Goal: Task Accomplishment & Management: Manage account settings

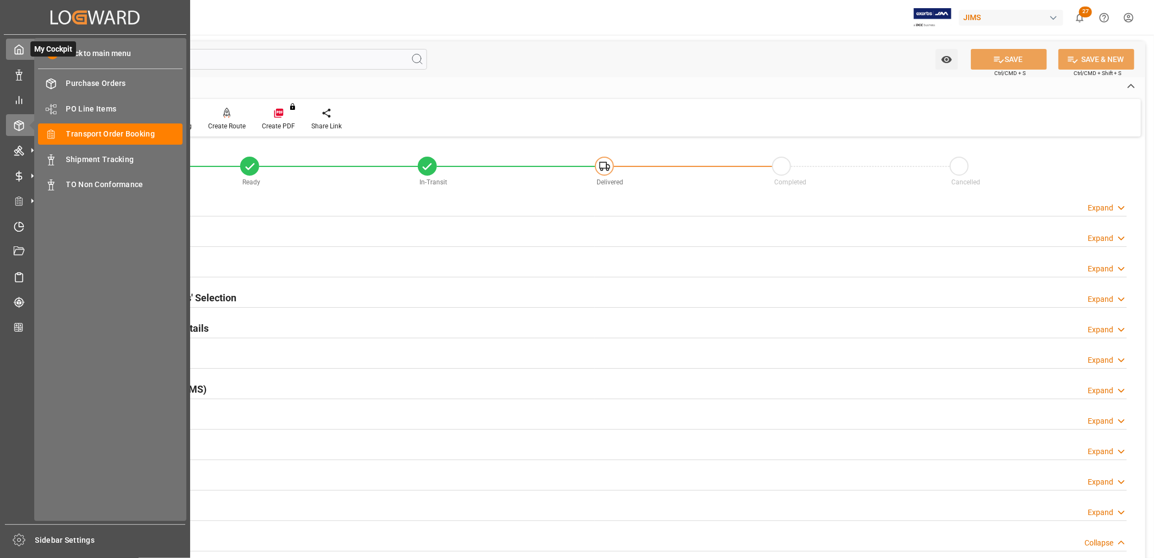
click at [24, 51] on icon at bounding box center [19, 49] width 11 height 11
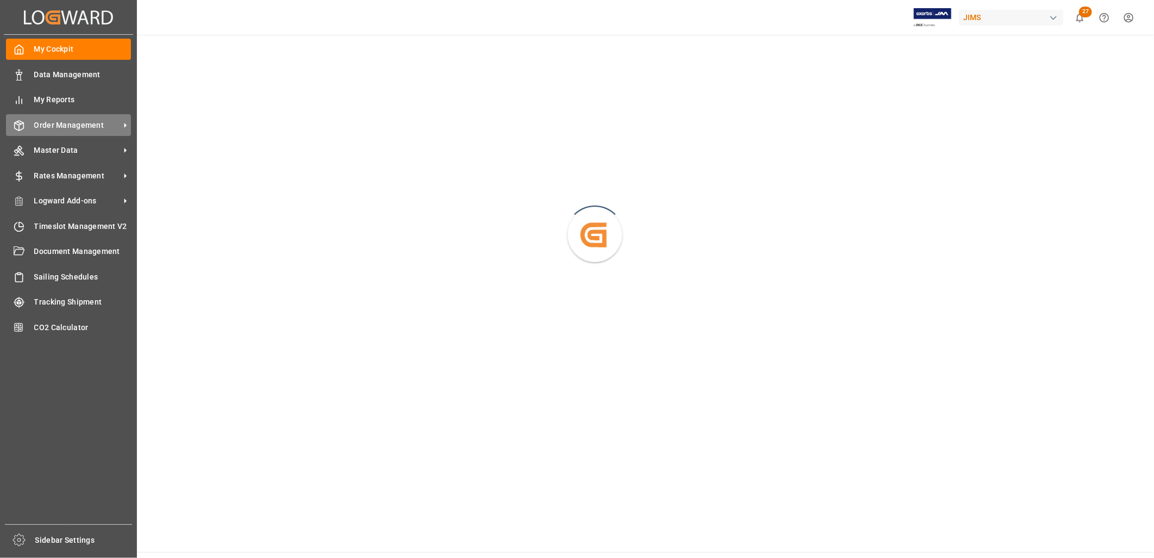
click at [74, 121] on span "Order Management" at bounding box center [77, 125] width 86 height 11
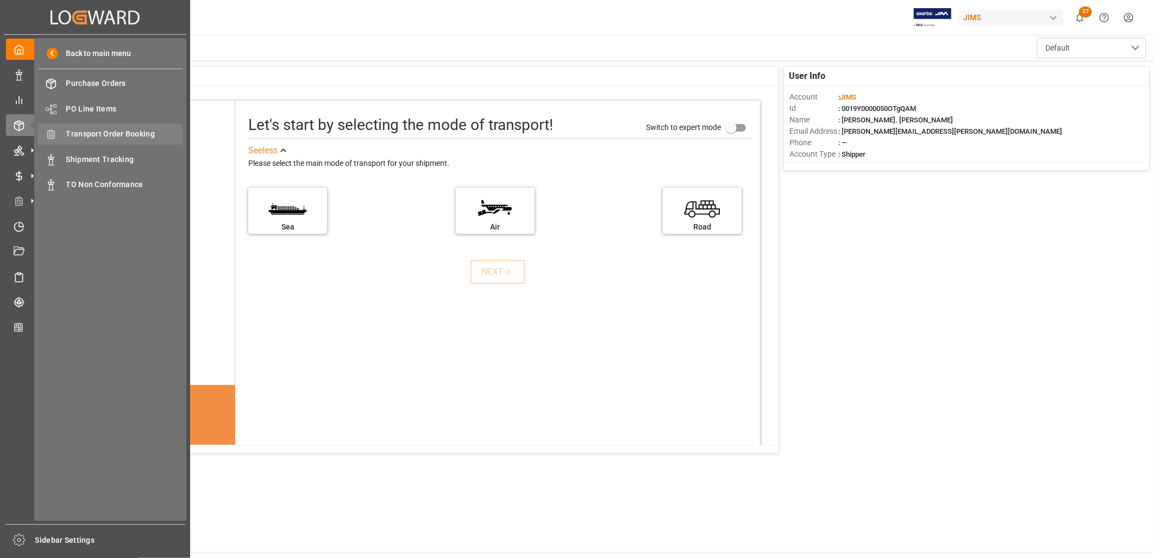
click at [117, 136] on span "Transport Order Booking" at bounding box center [124, 133] width 117 height 11
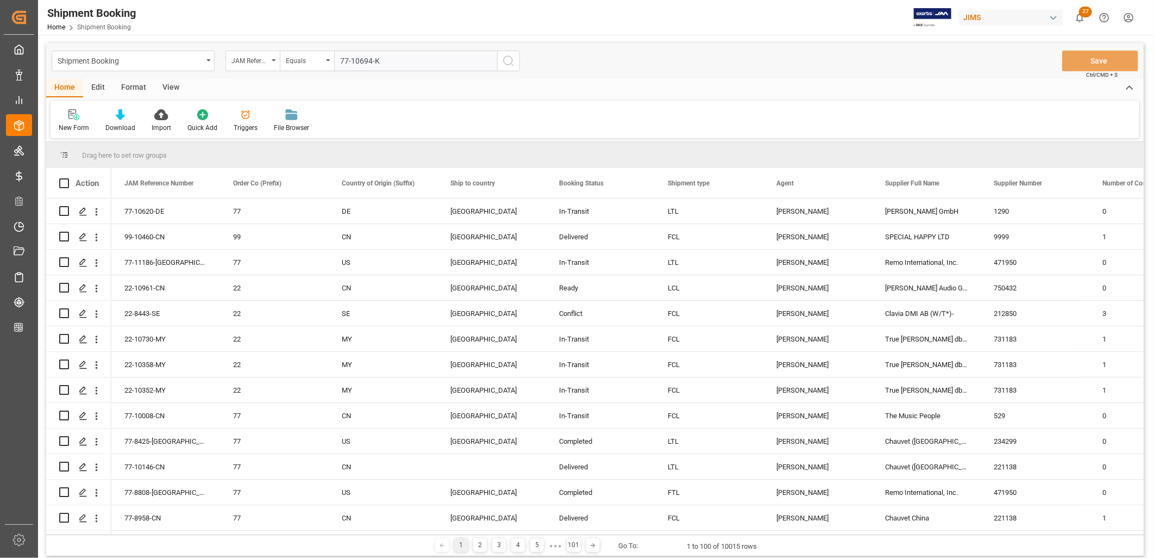
type input "77-10694-KR"
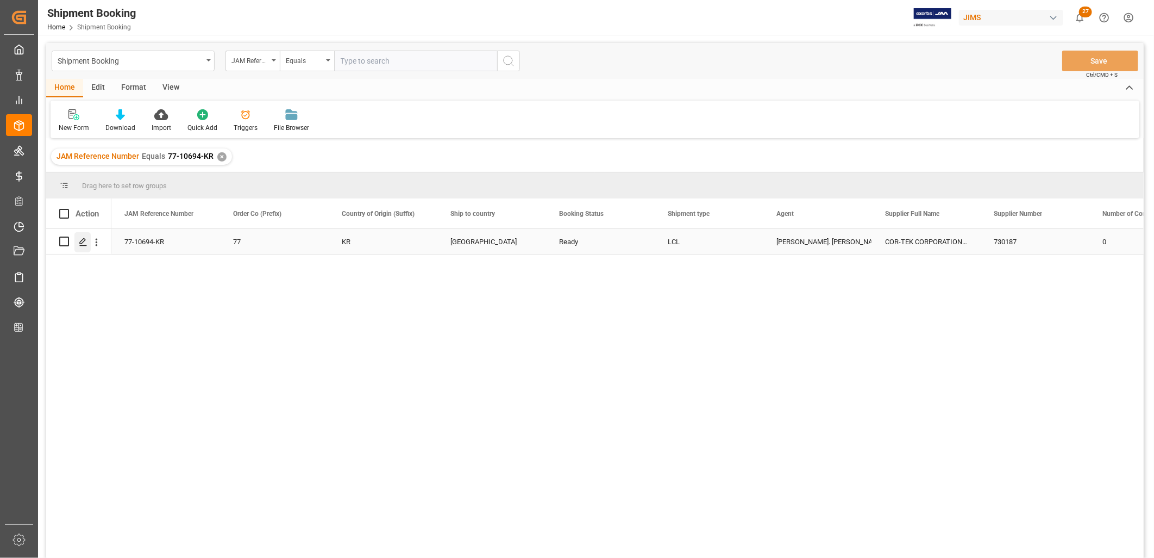
click at [86, 237] on icon "Press SPACE to select this row." at bounding box center [83, 241] width 9 height 9
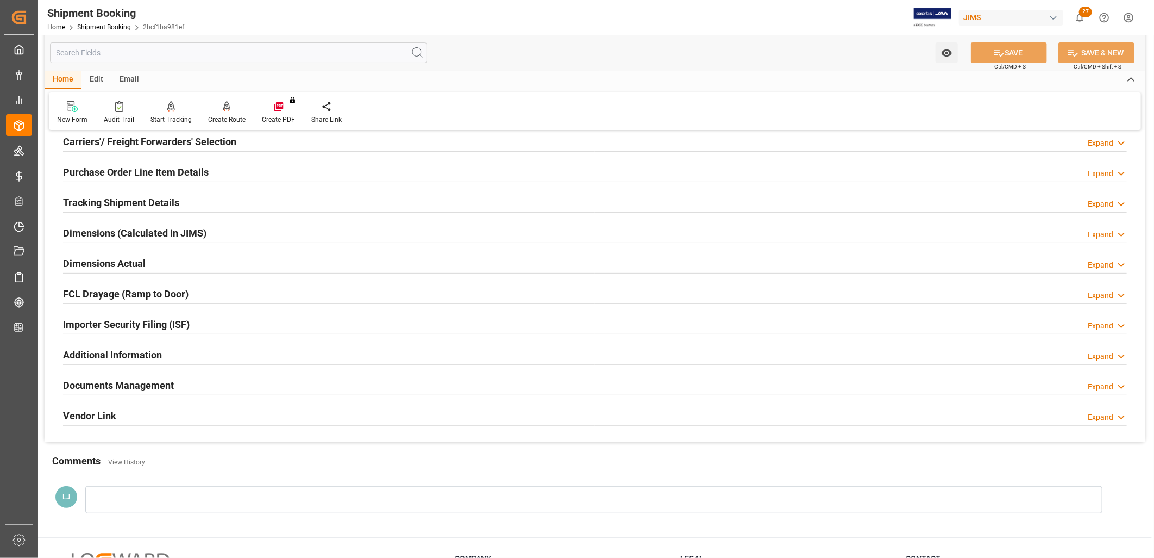
scroll to position [181, 0]
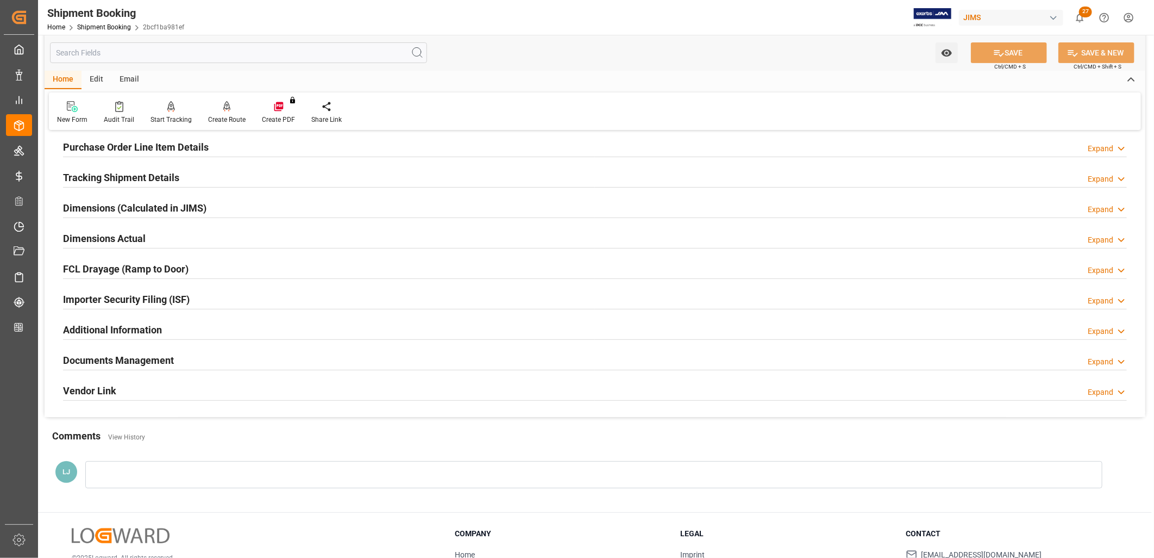
click at [145, 359] on h2 "Documents Management" at bounding box center [118, 360] width 111 height 15
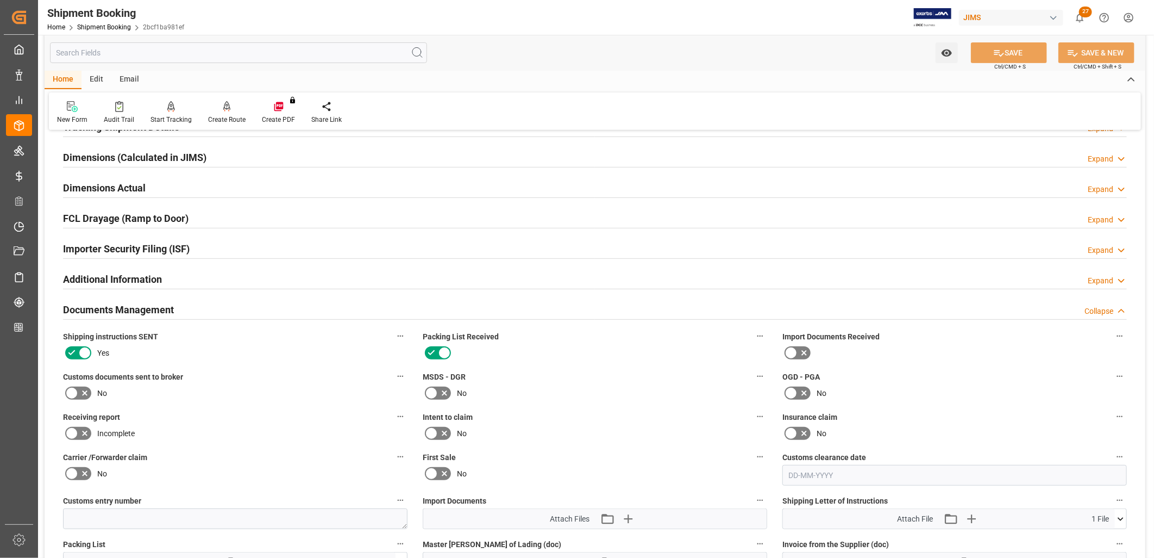
scroll to position [422, 0]
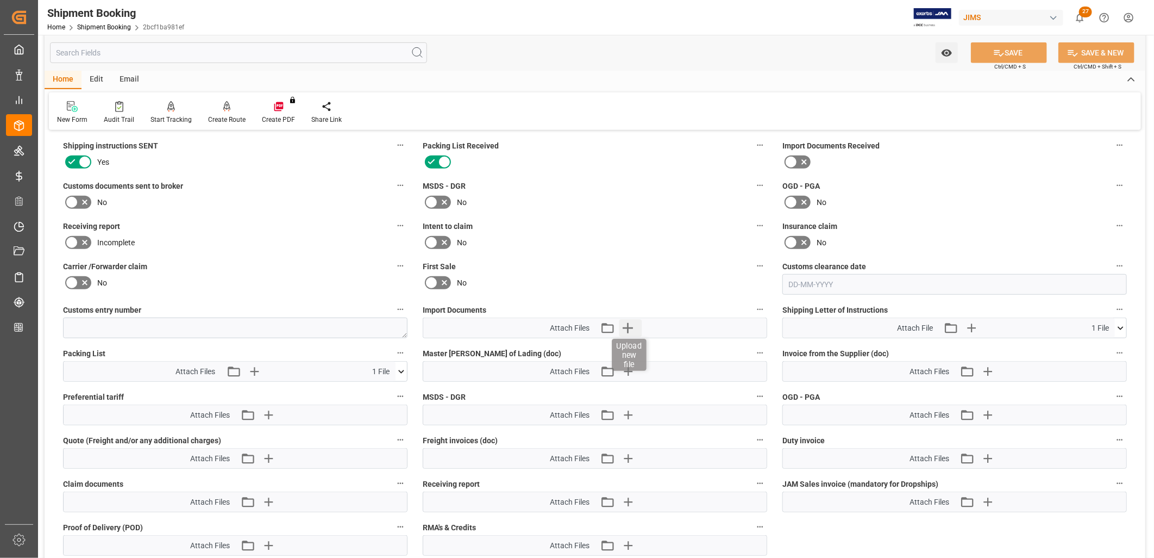
click at [628, 323] on icon "button" at bounding box center [628, 328] width 10 height 10
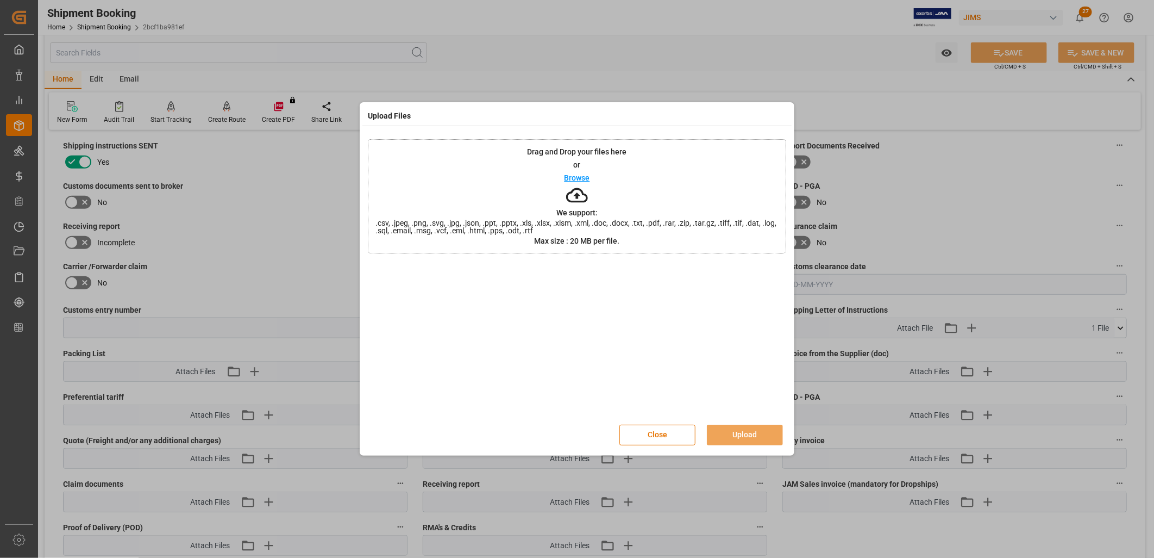
click at [584, 176] on p "Browse" at bounding box center [578, 178] width 26 height 8
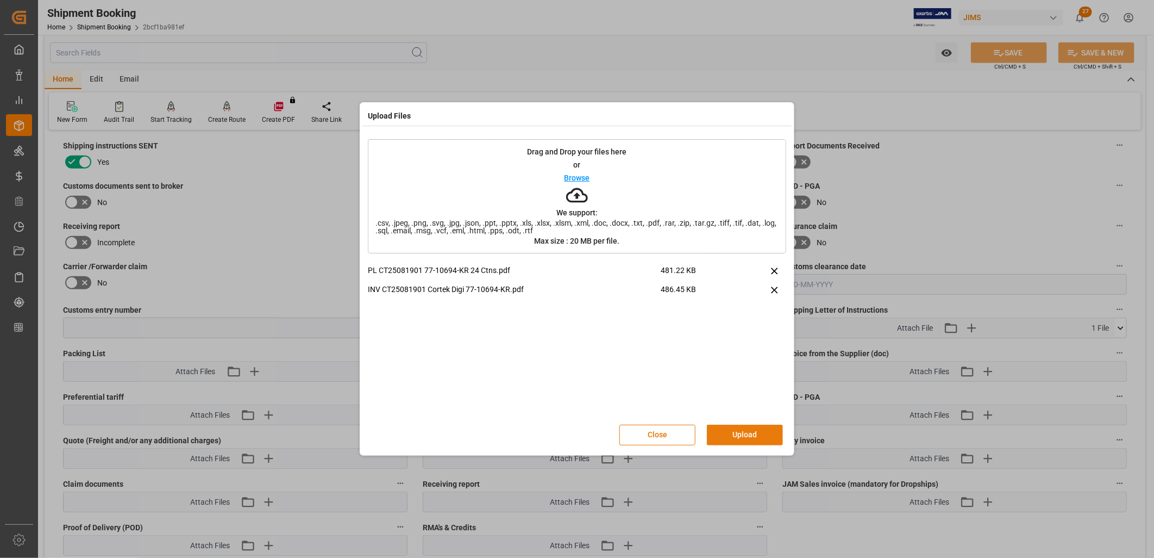
click at [750, 430] on button "Upload" at bounding box center [745, 434] width 76 height 21
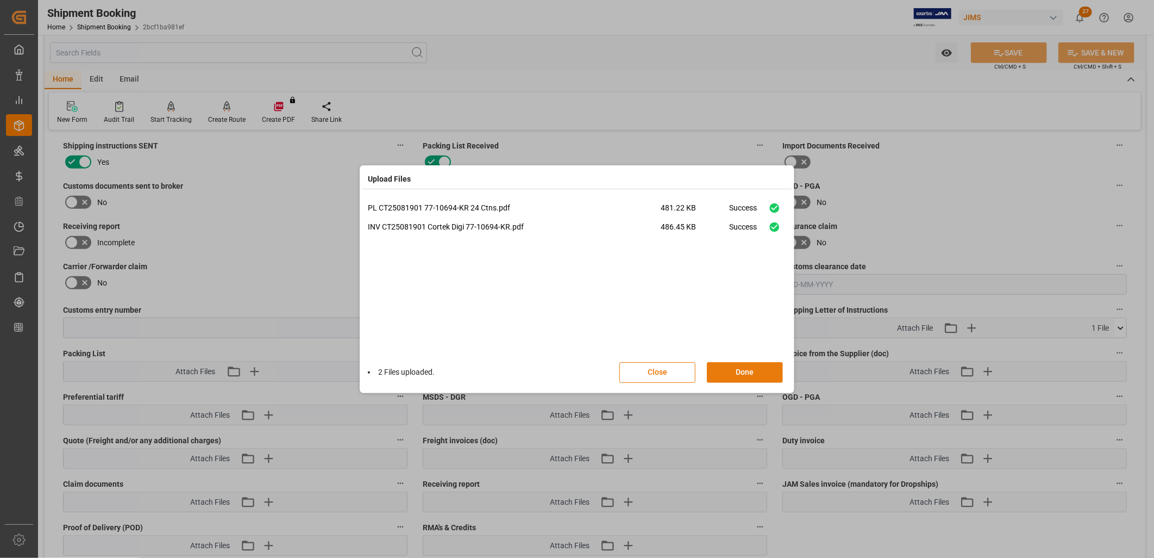
click at [748, 374] on button "Done" at bounding box center [745, 372] width 76 height 21
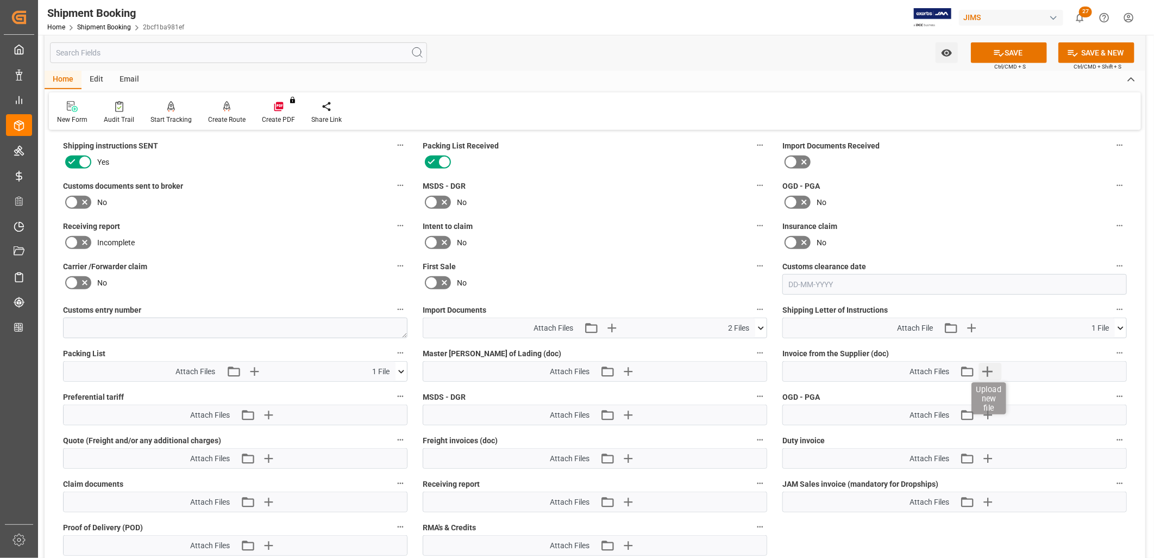
click at [987, 366] on icon "button" at bounding box center [988, 371] width 10 height 10
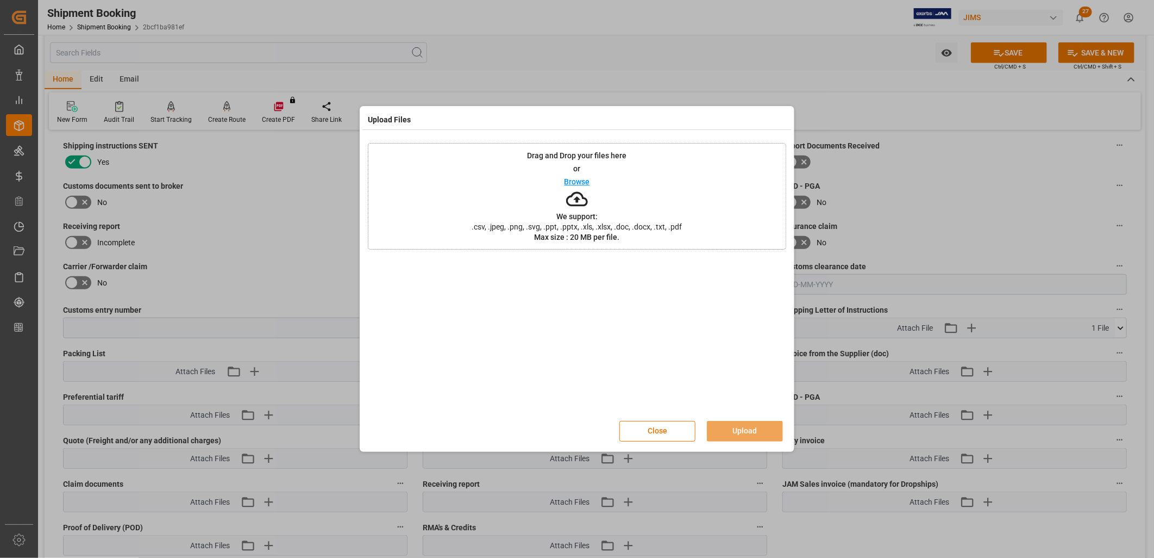
click at [584, 178] on p "Browse" at bounding box center [578, 182] width 26 height 8
click at [757, 429] on button "Upload" at bounding box center [745, 431] width 76 height 21
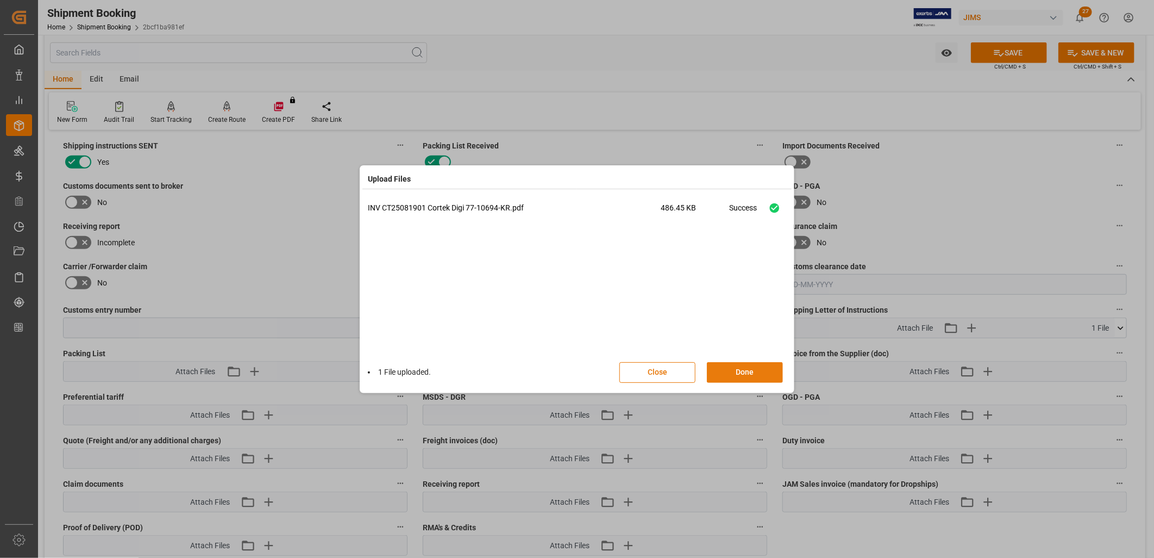
click at [740, 370] on button "Done" at bounding box center [745, 372] width 76 height 21
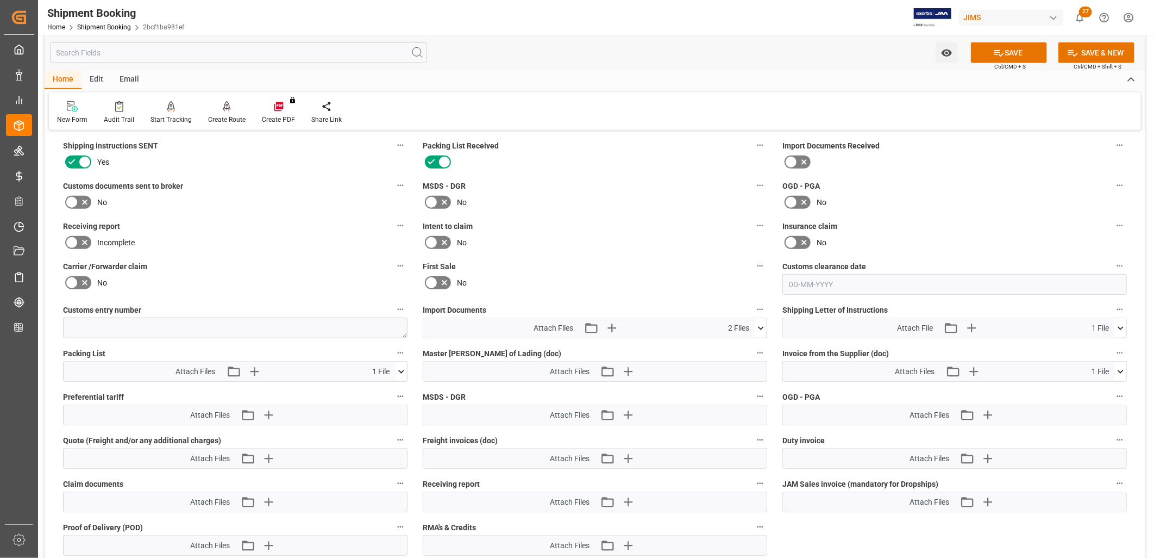
click at [400, 370] on icon at bounding box center [401, 371] width 6 height 3
click at [252, 367] on icon "button" at bounding box center [253, 370] width 17 height 17
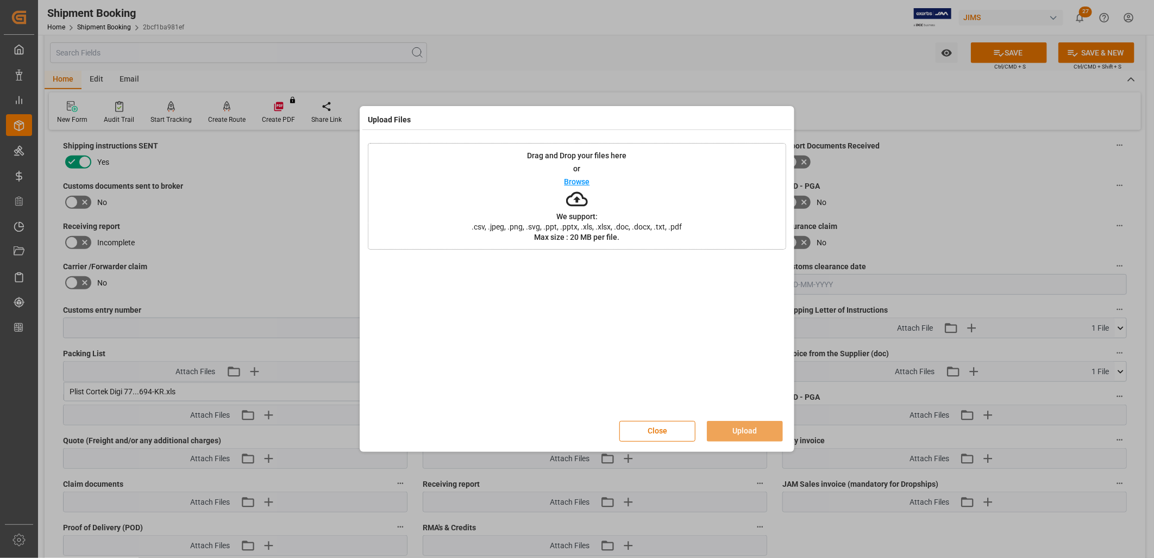
click at [584, 182] on p "Browse" at bounding box center [578, 182] width 26 height 8
click at [746, 426] on button "Upload" at bounding box center [745, 431] width 76 height 21
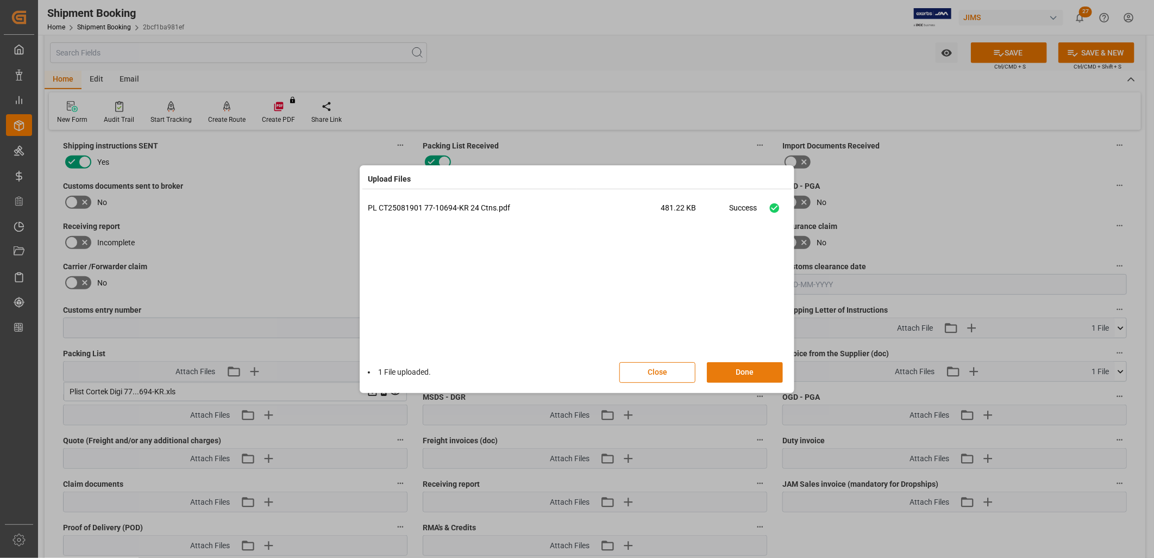
click at [742, 371] on button "Done" at bounding box center [745, 372] width 76 height 21
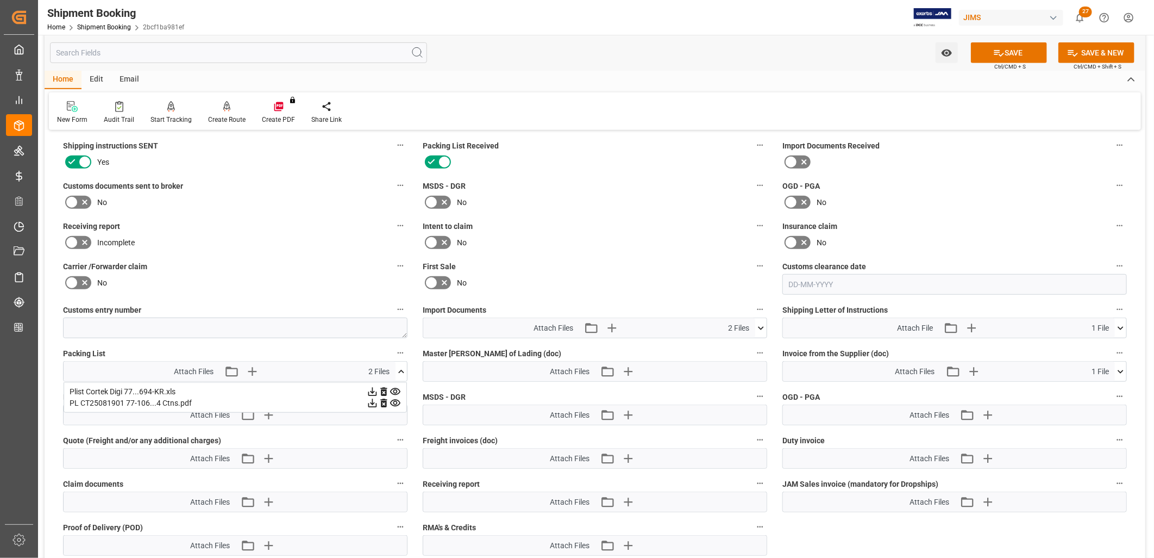
click at [383, 387] on icon at bounding box center [383, 391] width 7 height 9
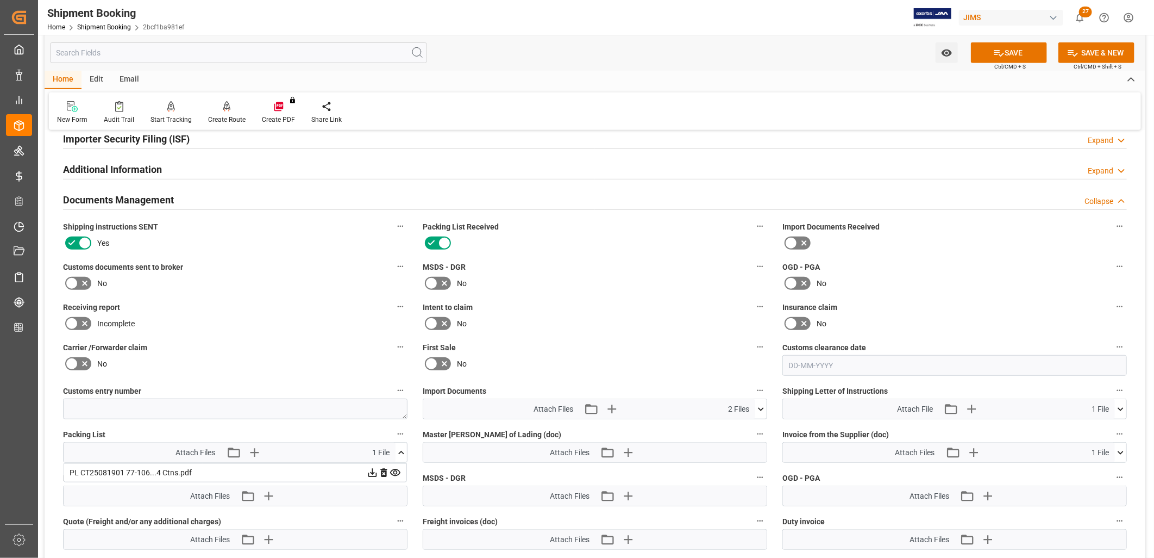
scroll to position [362, 0]
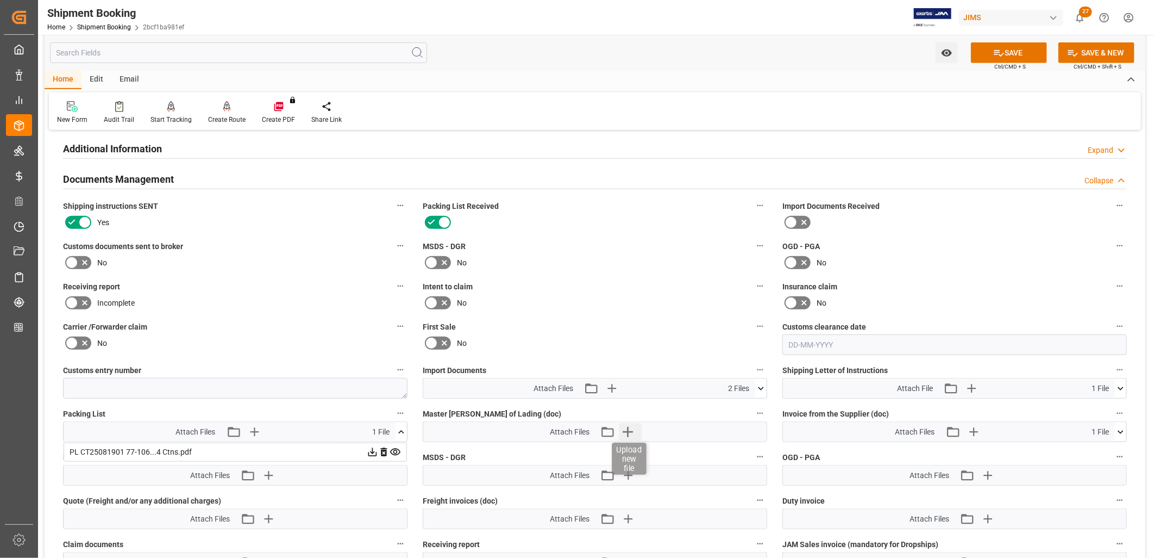
click at [627, 425] on icon "button" at bounding box center [628, 431] width 17 height 17
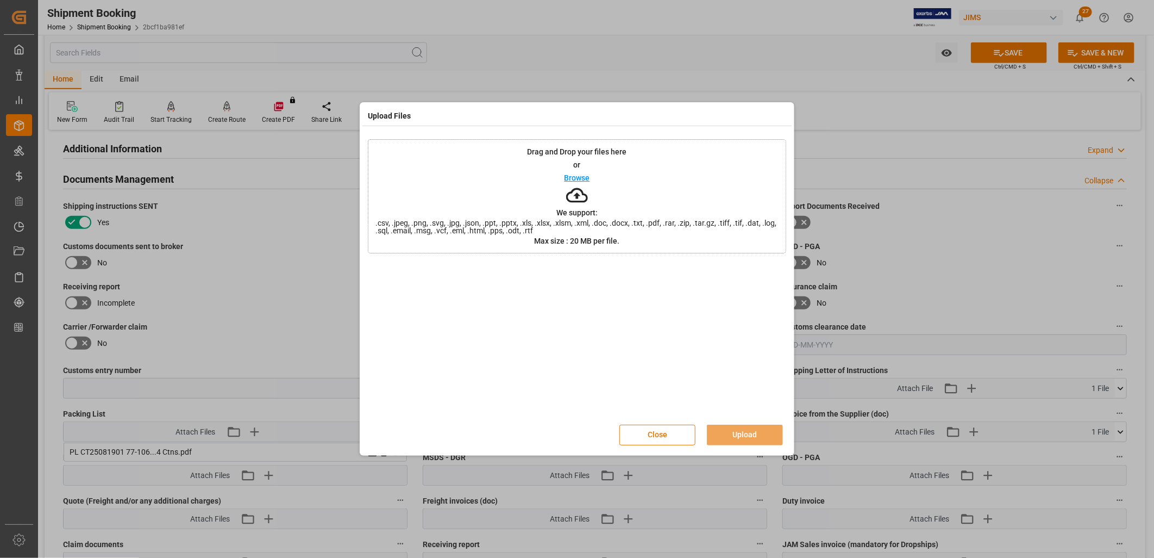
click at [572, 176] on p "Browse" at bounding box center [578, 178] width 26 height 8
click at [761, 437] on button "Upload" at bounding box center [745, 434] width 76 height 21
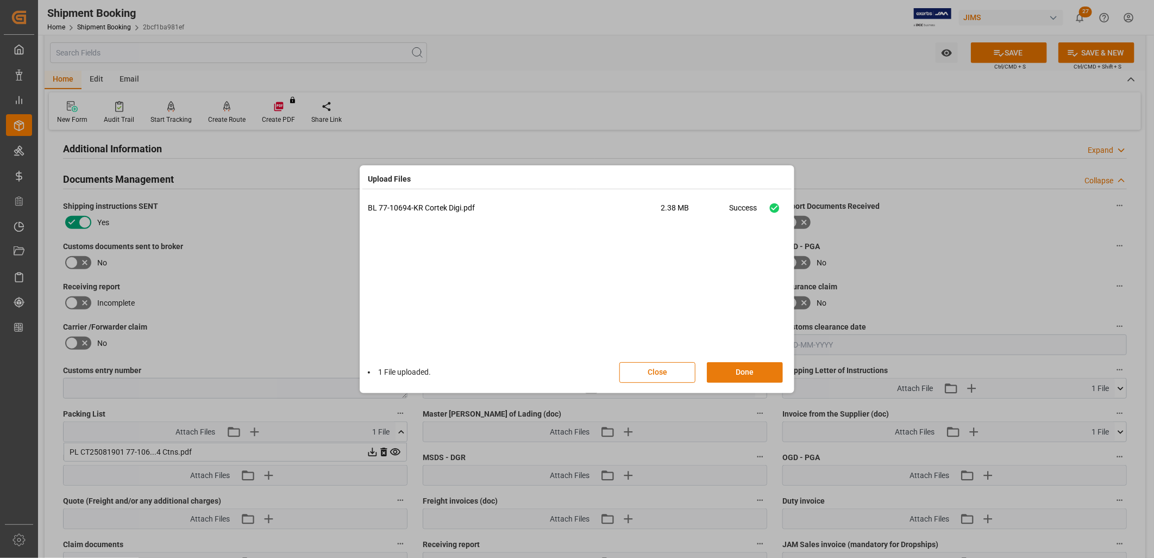
click at [759, 368] on button "Done" at bounding box center [745, 372] width 76 height 21
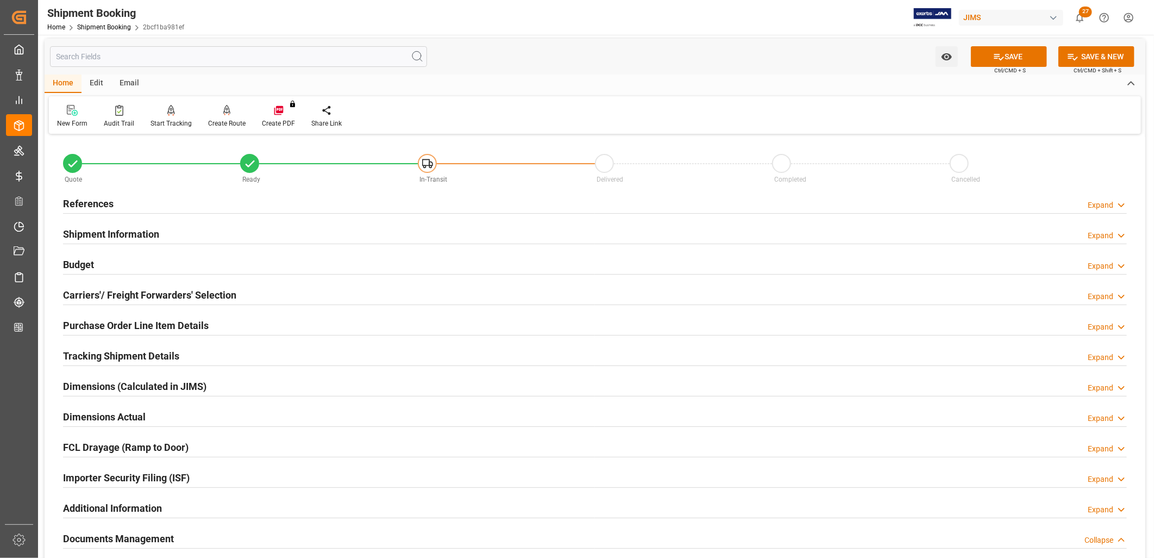
scroll to position [0, 0]
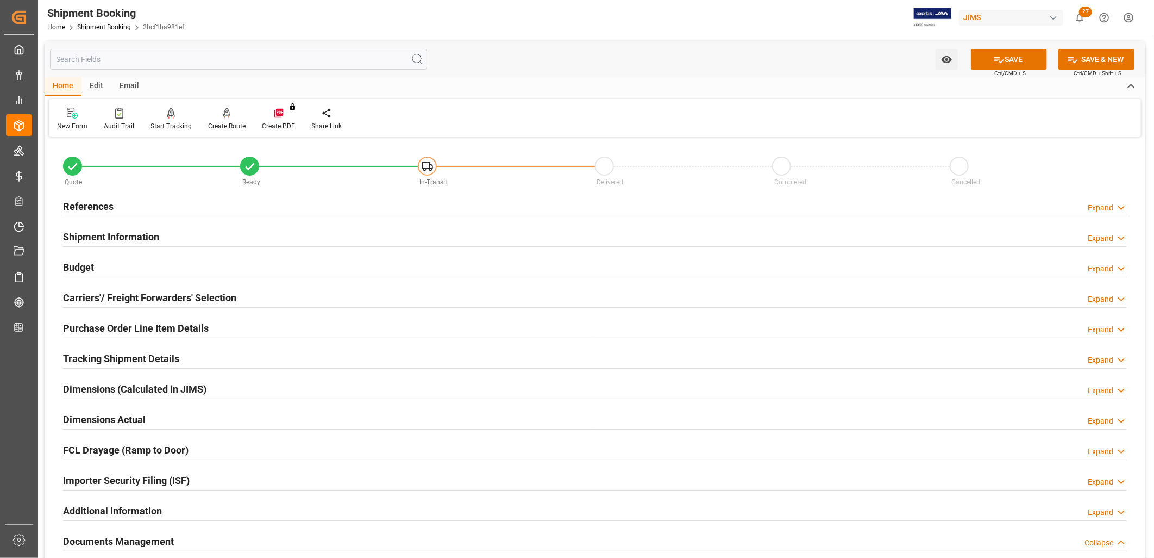
click at [166, 324] on h2 "Purchase Order Line Item Details" at bounding box center [136, 328] width 146 height 15
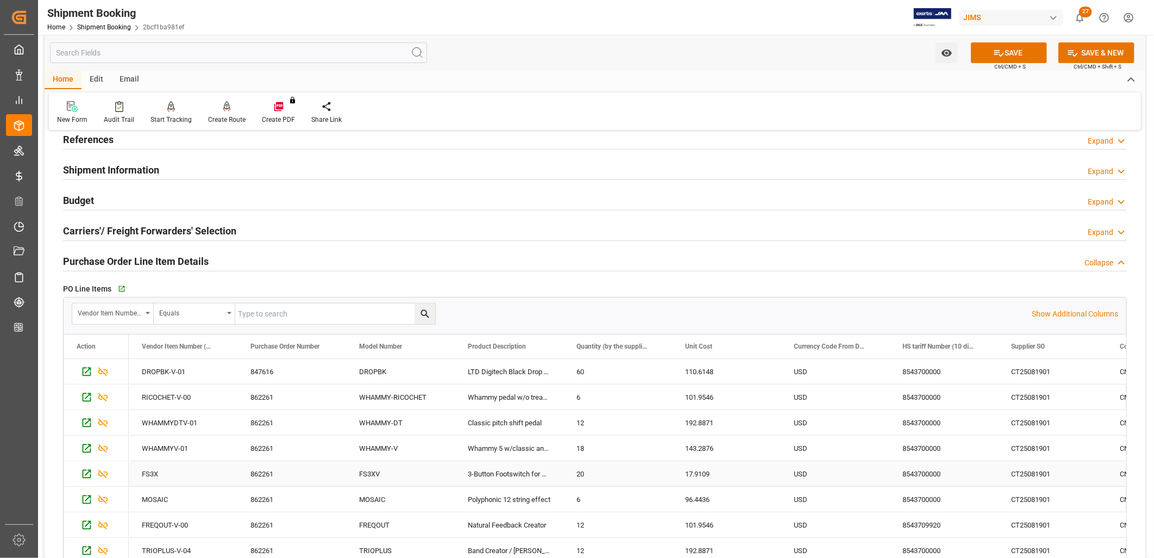
scroll to position [60, 0]
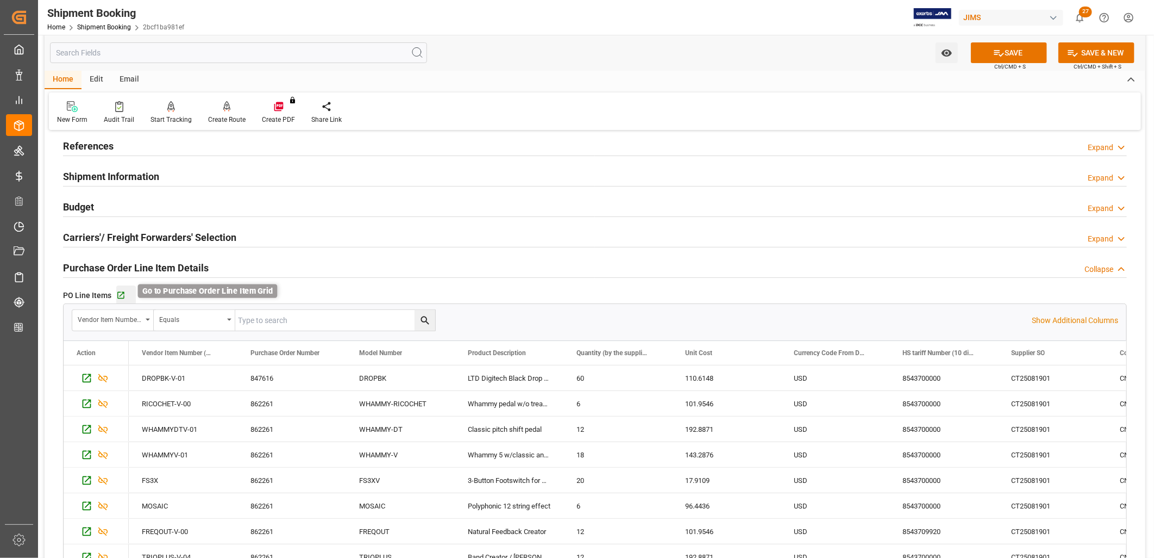
click at [121, 292] on icon "button" at bounding box center [120, 295] width 9 height 9
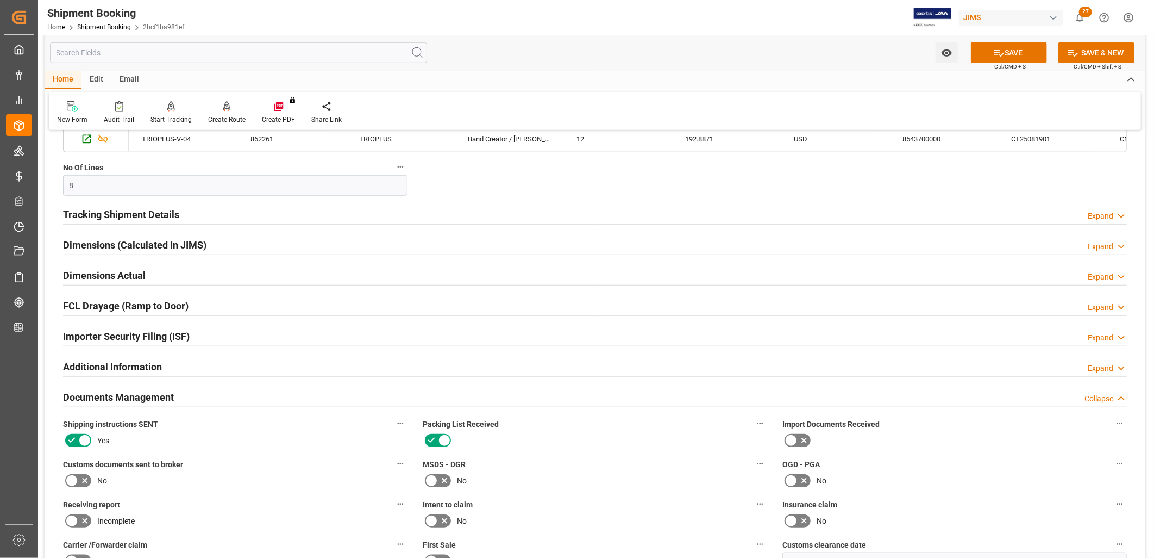
scroll to position [483, 0]
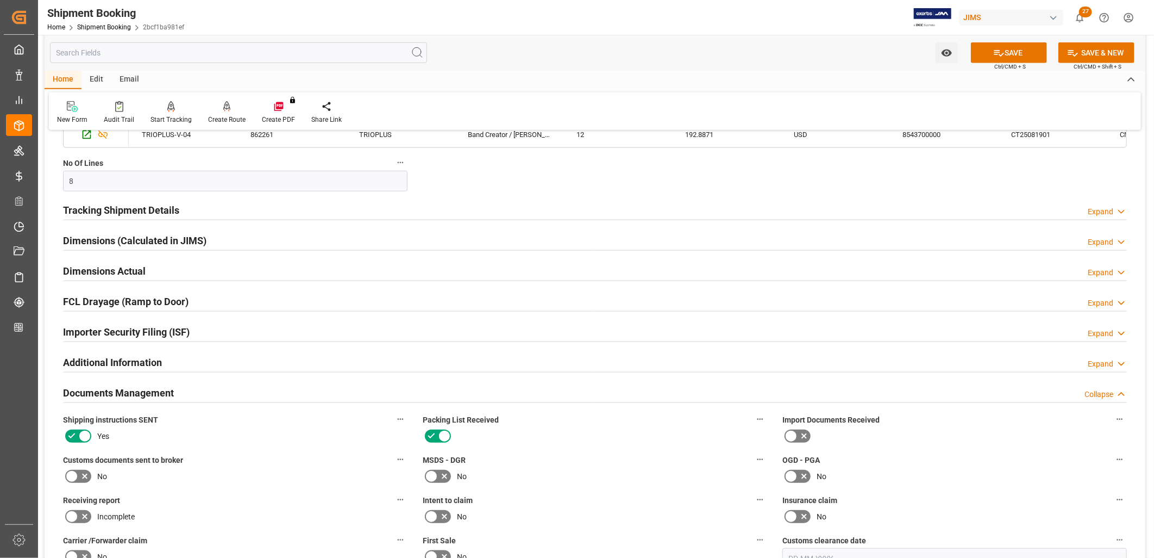
click at [129, 392] on h2 "Documents Management" at bounding box center [118, 392] width 111 height 15
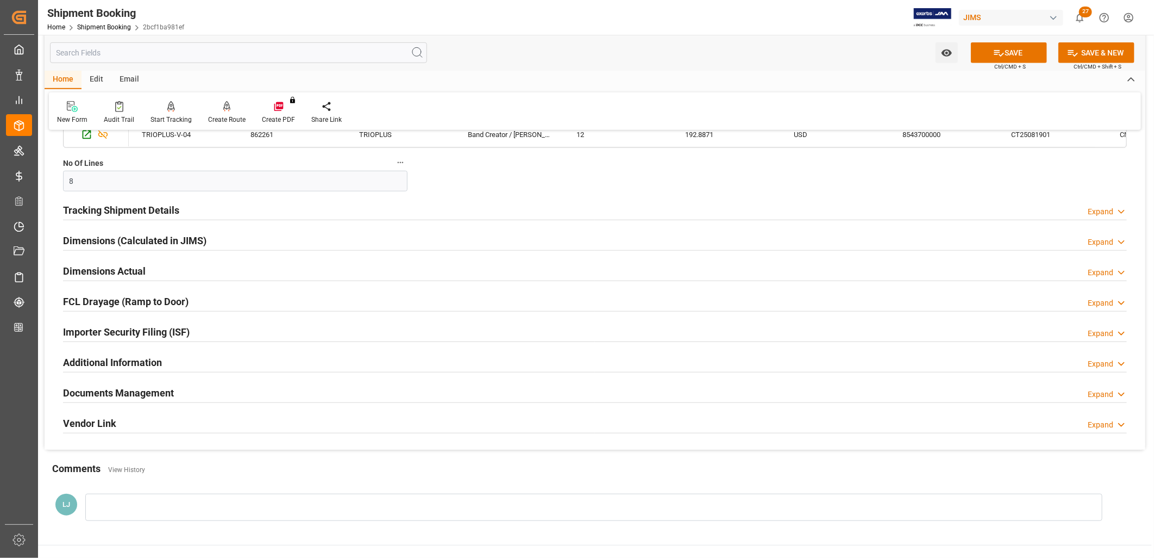
click at [159, 395] on h2 "Documents Management" at bounding box center [118, 392] width 111 height 15
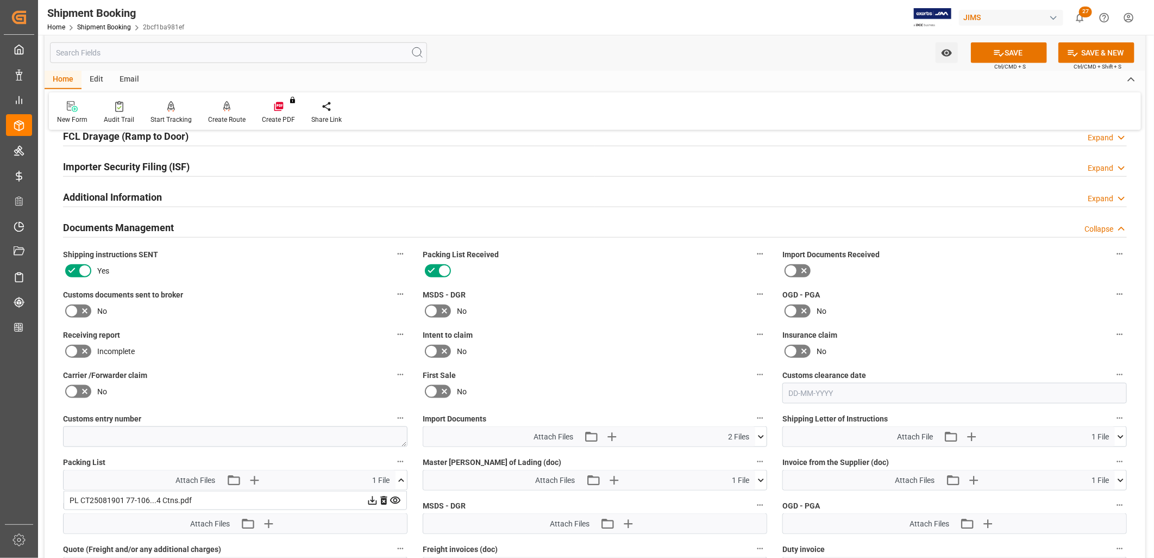
scroll to position [724, 0]
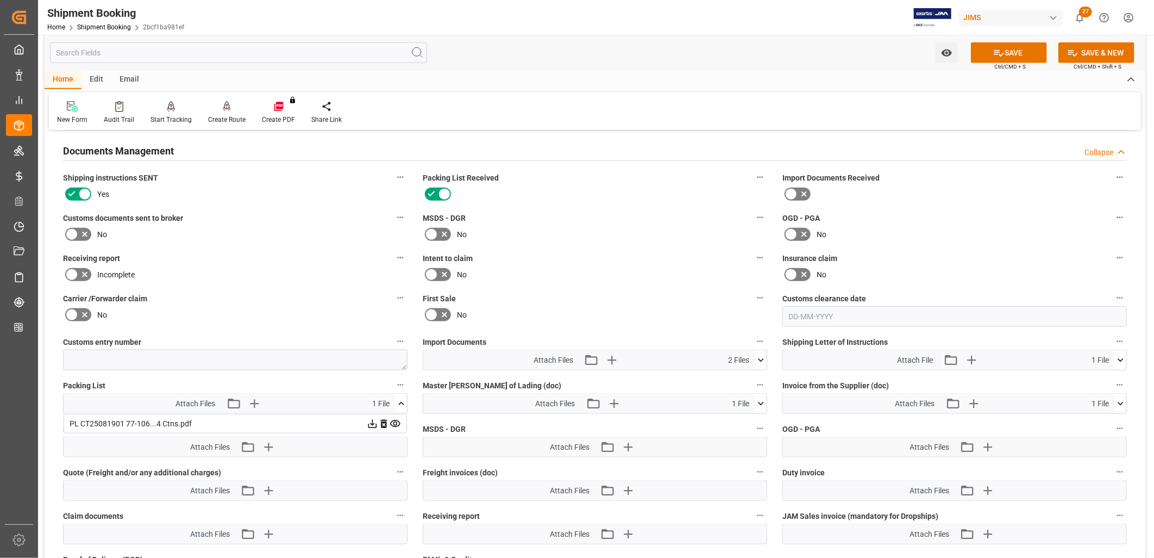
click at [764, 354] on icon at bounding box center [760, 359] width 11 height 11
click at [611, 355] on icon "button" at bounding box center [611, 360] width 10 height 10
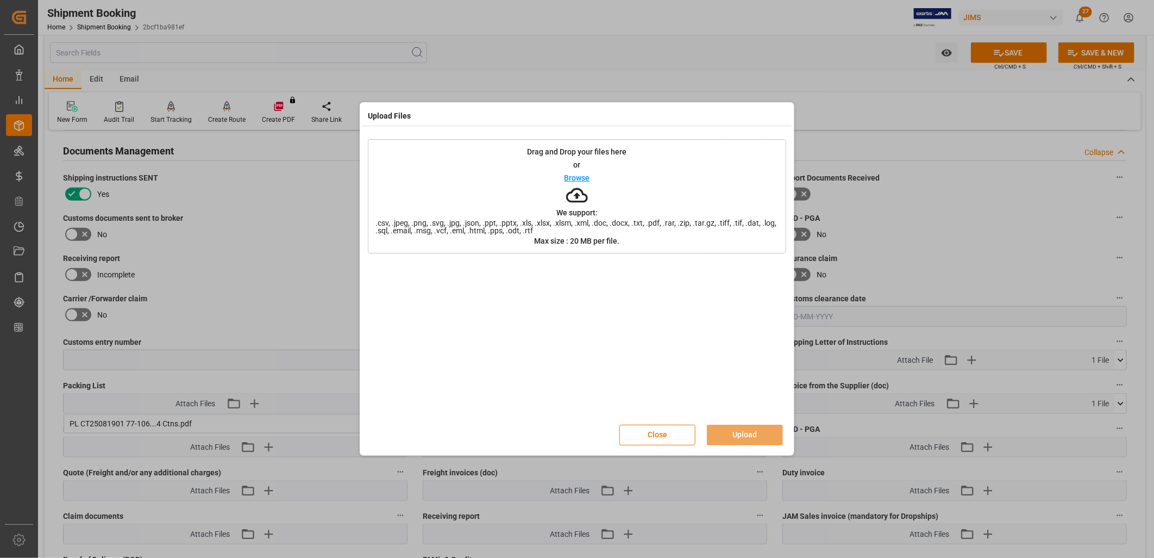
click at [570, 177] on p "Browse" at bounding box center [578, 178] width 26 height 8
click at [756, 428] on button "Upload" at bounding box center [745, 434] width 76 height 21
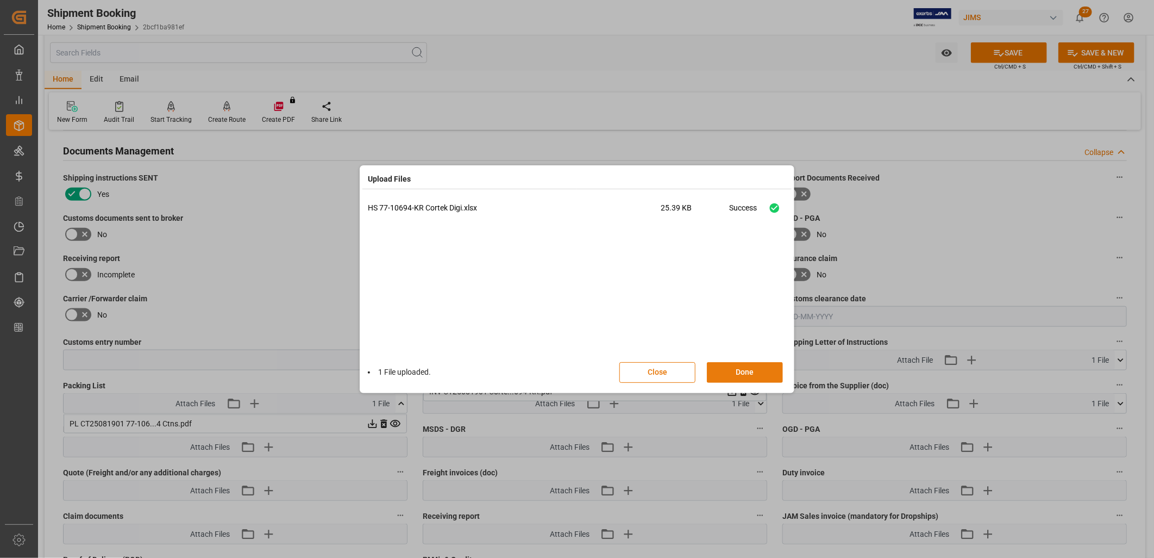
click at [743, 368] on button "Done" at bounding box center [745, 372] width 76 height 21
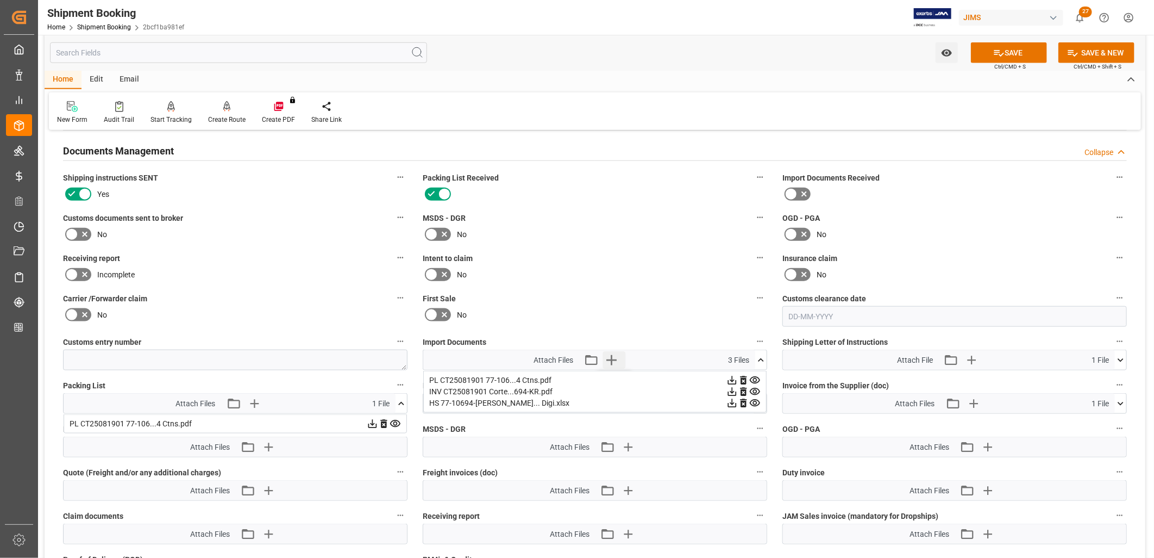
click at [611, 357] on icon "button" at bounding box center [611, 360] width 10 height 10
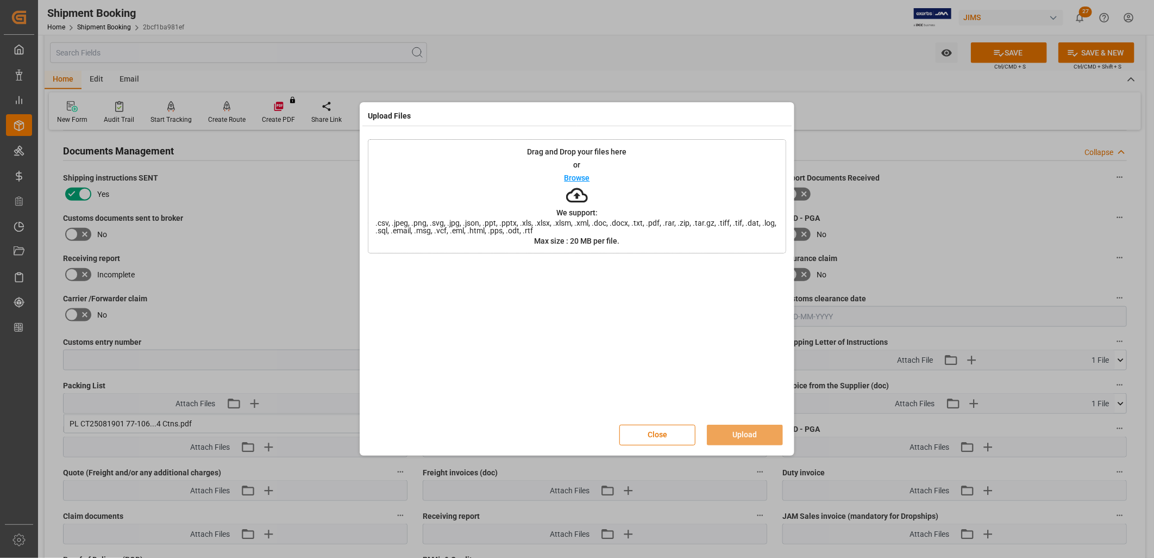
click at [582, 180] on p "Browse" at bounding box center [578, 178] width 26 height 8
click at [742, 430] on button "Upload" at bounding box center [745, 434] width 76 height 21
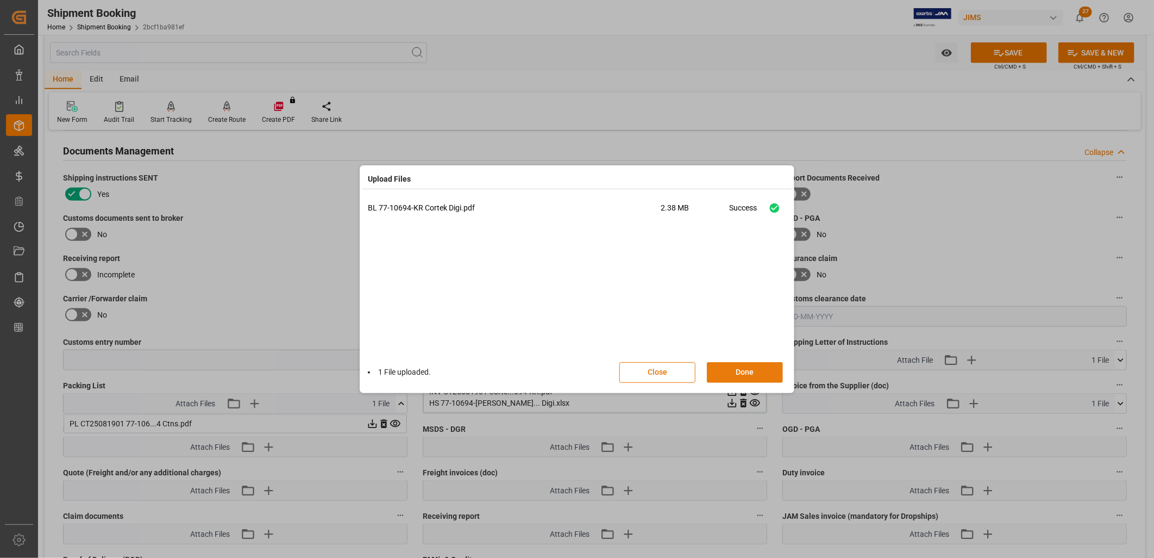
click at [746, 372] on button "Done" at bounding box center [745, 372] width 76 height 21
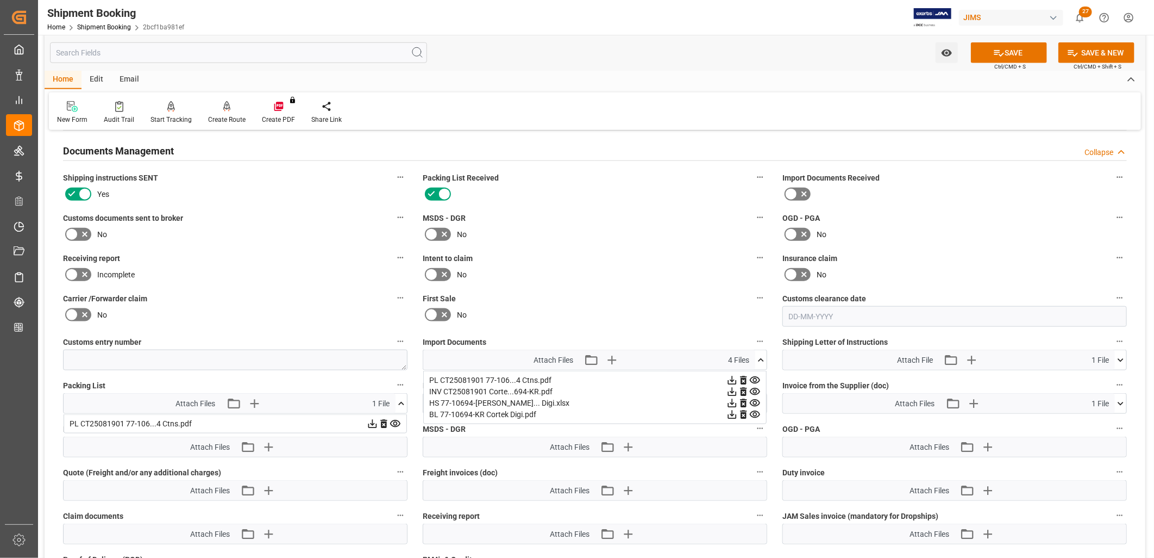
click at [759, 354] on icon at bounding box center [760, 359] width 11 height 11
click at [1010, 47] on button "SAVE" at bounding box center [1009, 52] width 76 height 21
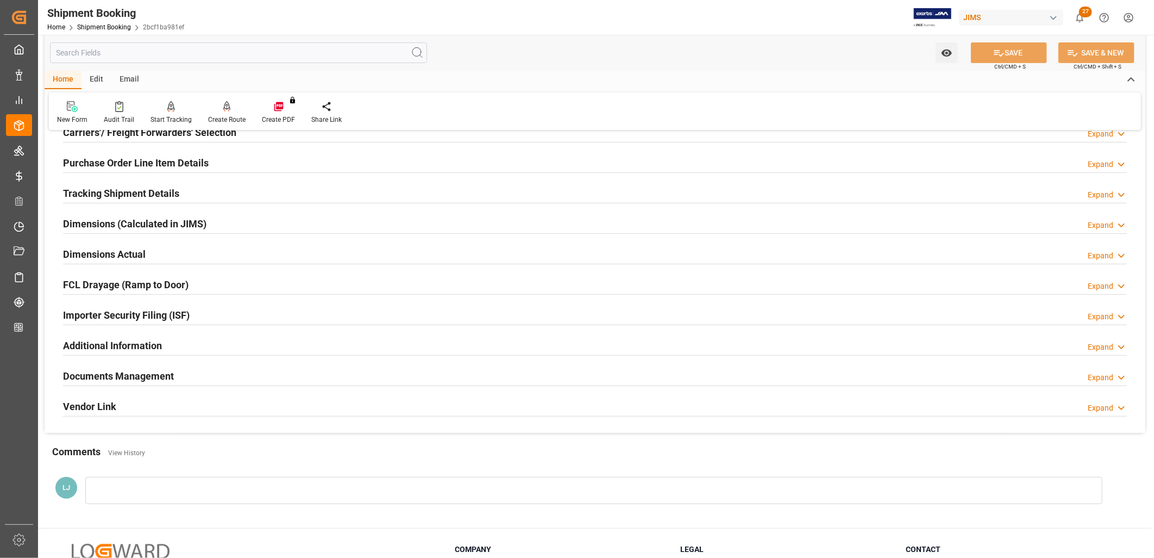
scroll to position [78, 0]
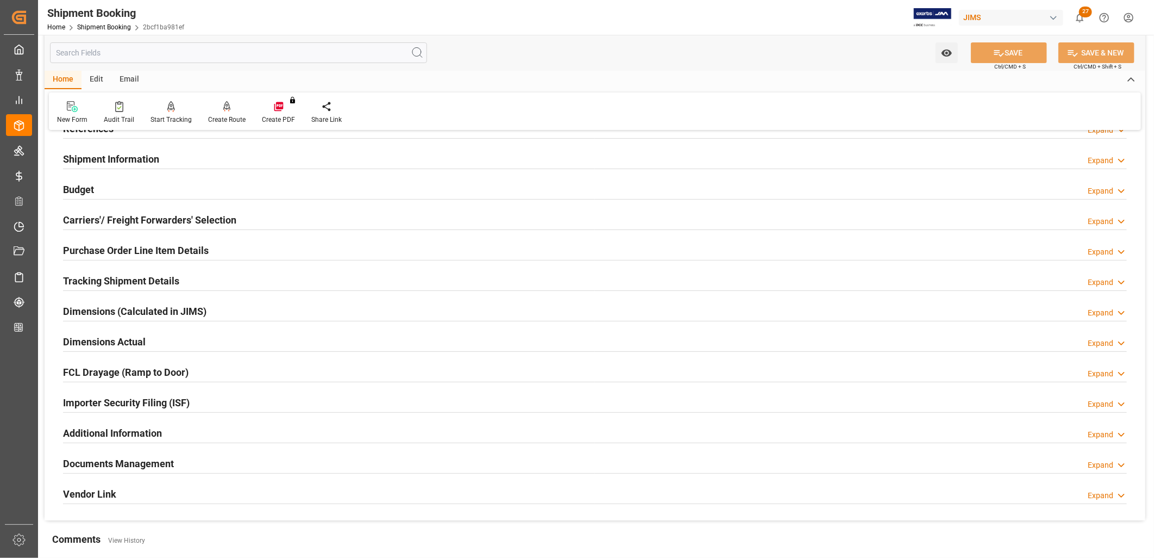
click at [161, 243] on h2 "Purchase Order Line Item Details" at bounding box center [136, 250] width 146 height 15
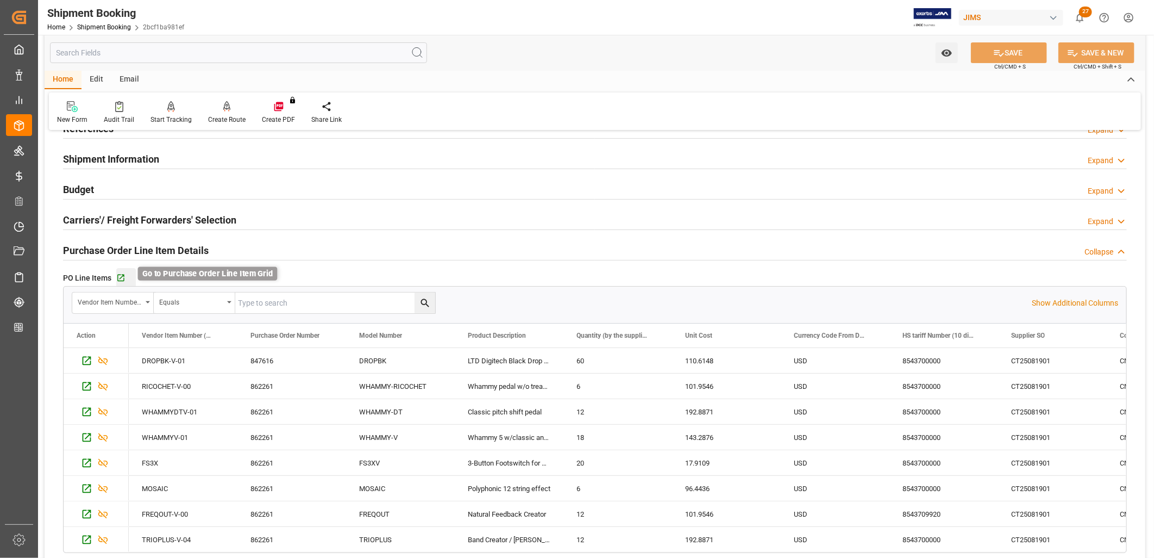
click at [121, 278] on icon "button" at bounding box center [120, 277] width 9 height 9
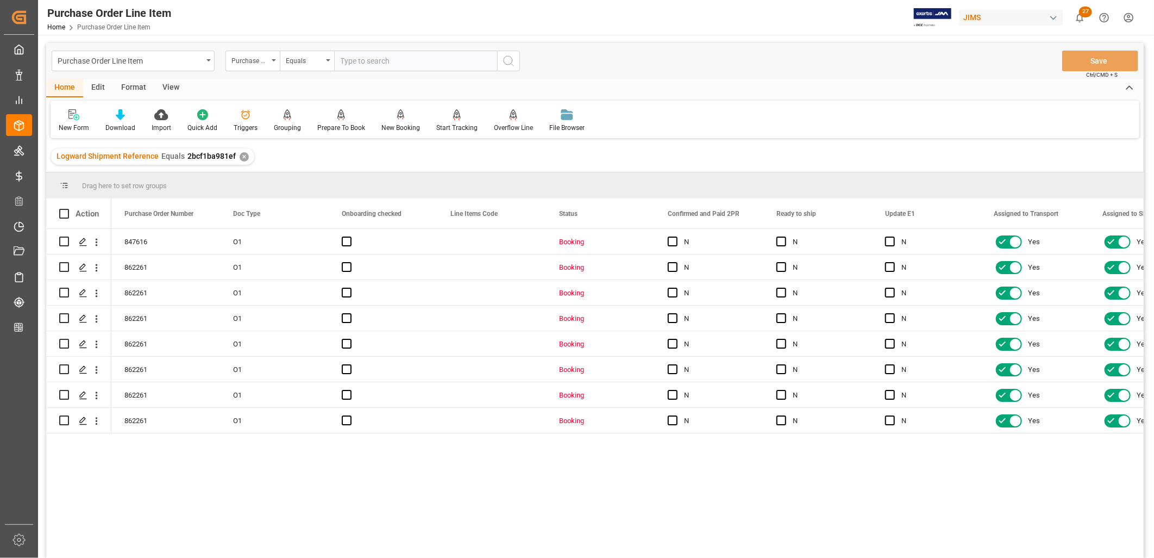
click at [171, 84] on div "View" at bounding box center [170, 88] width 33 height 18
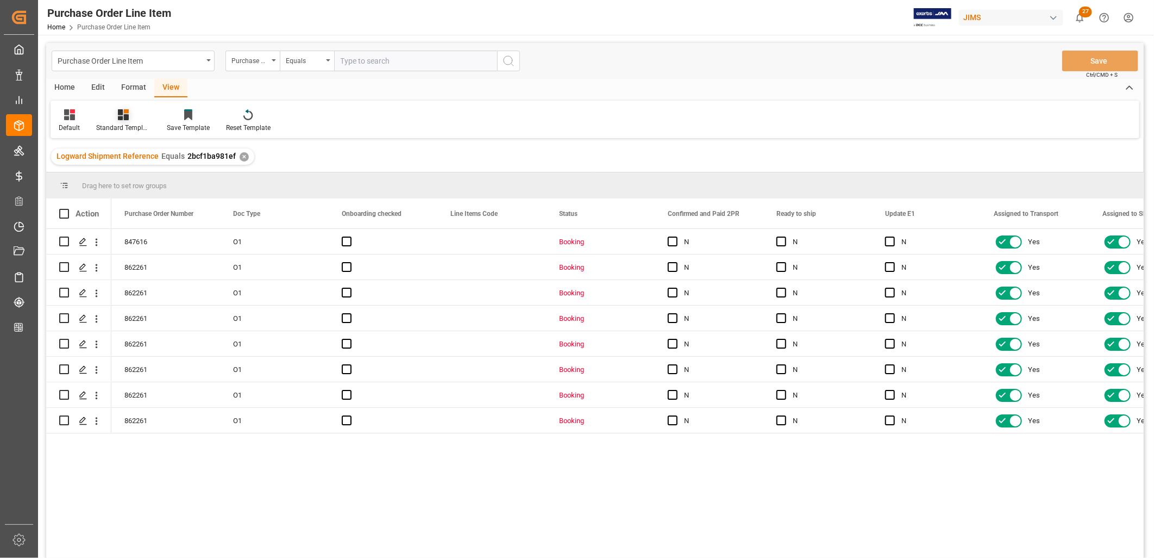
click at [122, 112] on icon at bounding box center [123, 114] width 11 height 11
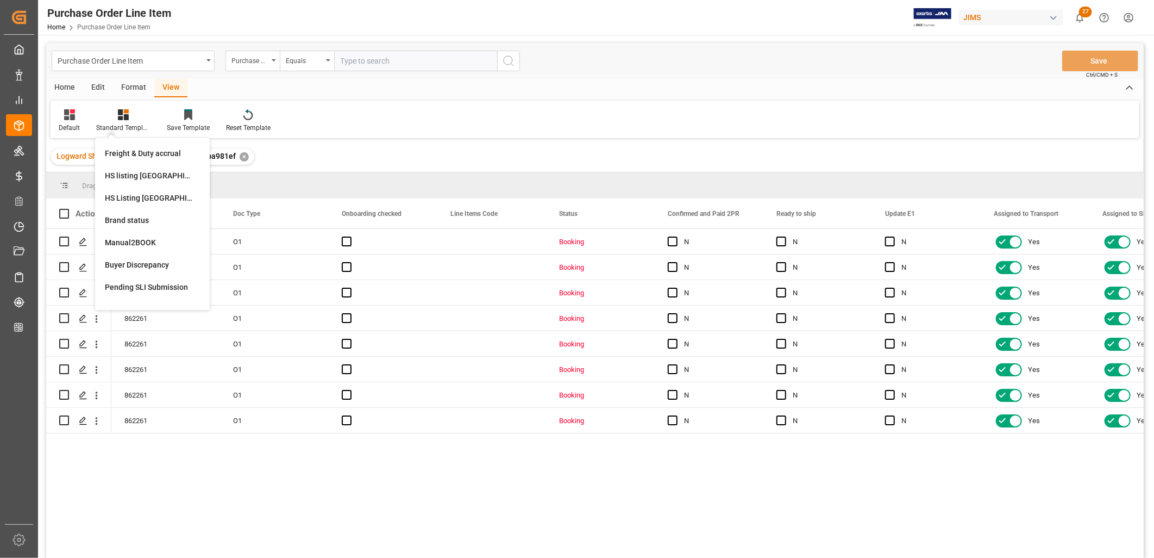
click at [148, 195] on div "HS Listing CANADA" at bounding box center [152, 197] width 95 height 11
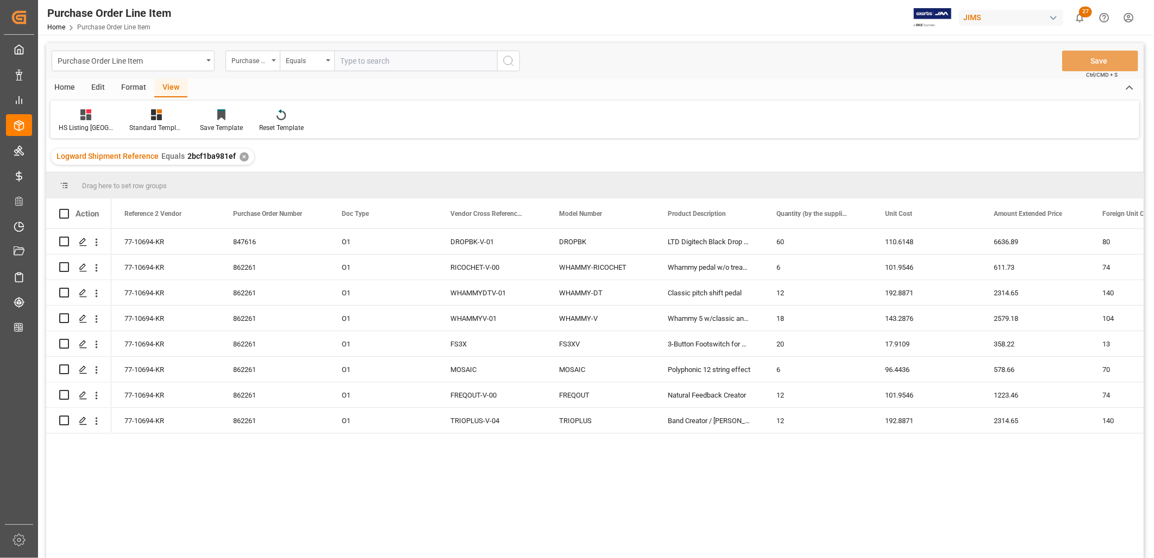
click at [66, 83] on div "Home" at bounding box center [64, 88] width 37 height 18
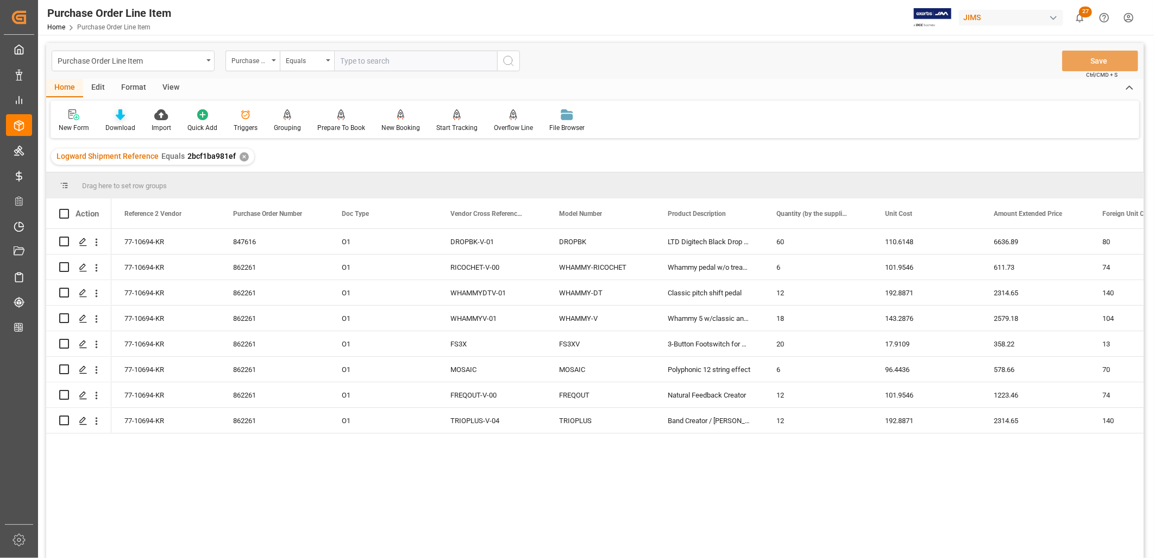
click at [122, 127] on div "Download" at bounding box center [120, 128] width 30 height 10
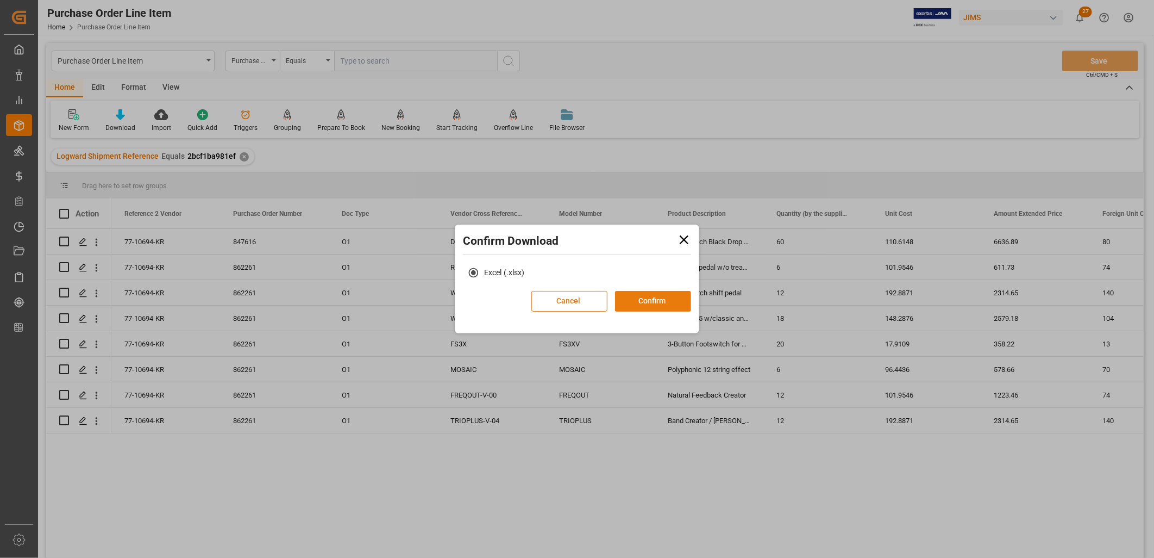
click at [642, 296] on button "Confirm" at bounding box center [653, 301] width 76 height 21
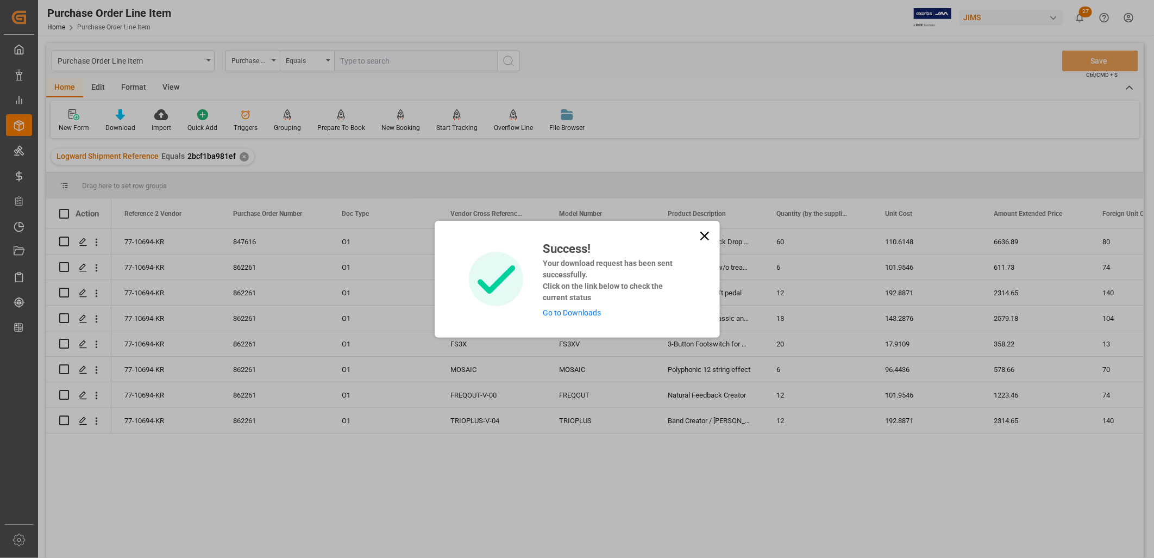
click at [589, 311] on link "Go to Downloads" at bounding box center [572, 312] width 58 height 9
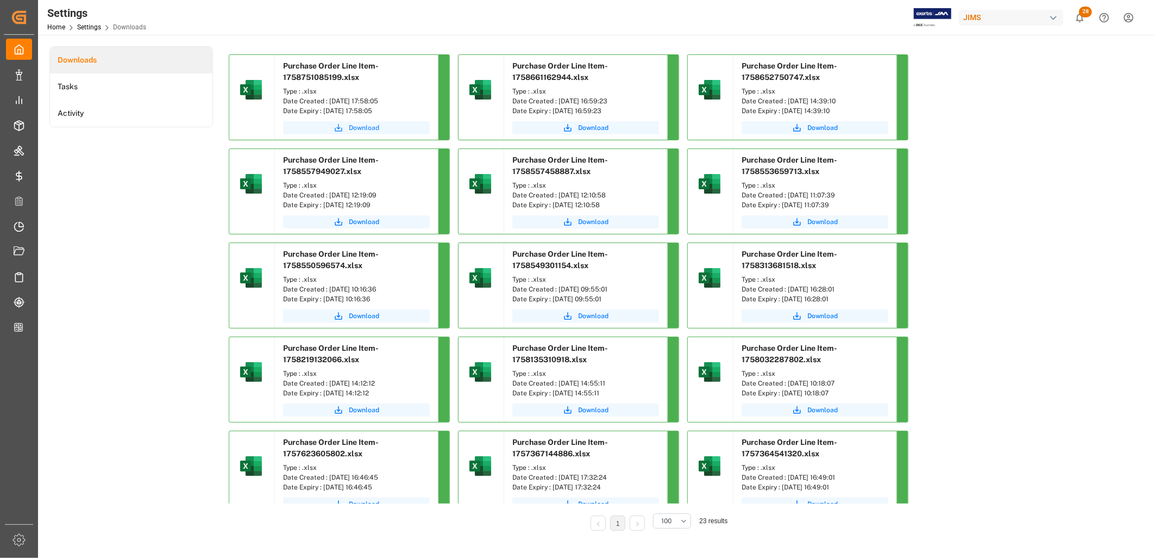
click at [351, 127] on span "Download" at bounding box center [364, 128] width 30 height 10
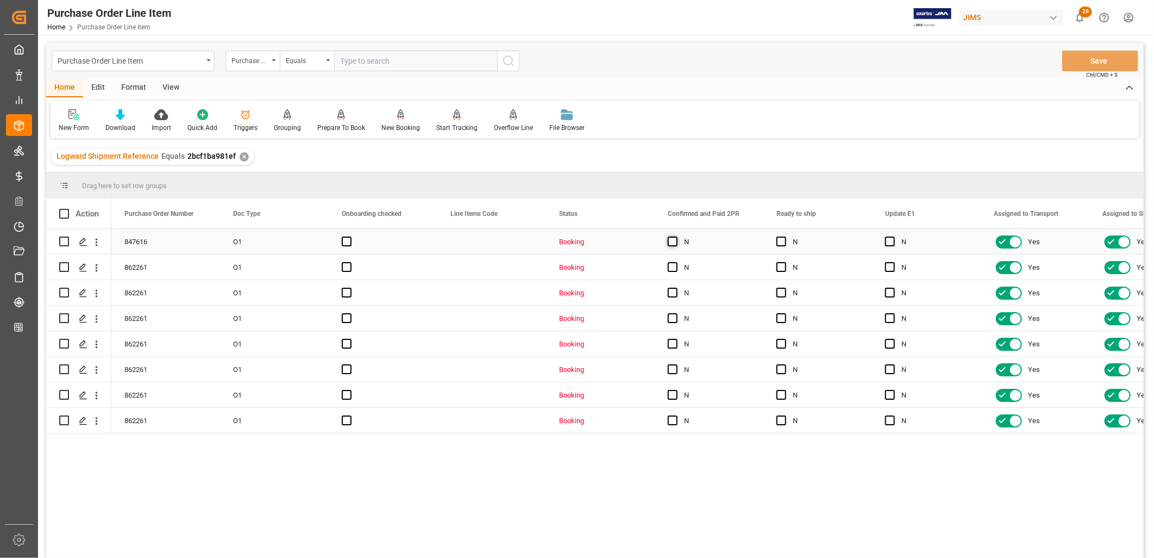
click at [672, 241] on span "Press SPACE to select this row." at bounding box center [673, 241] width 10 height 10
click at [676, 236] on input "Press SPACE to select this row." at bounding box center [676, 236] width 0 height 0
drag, startPoint x: 760, startPoint y: 252, endPoint x: 736, endPoint y: 416, distance: 165.9
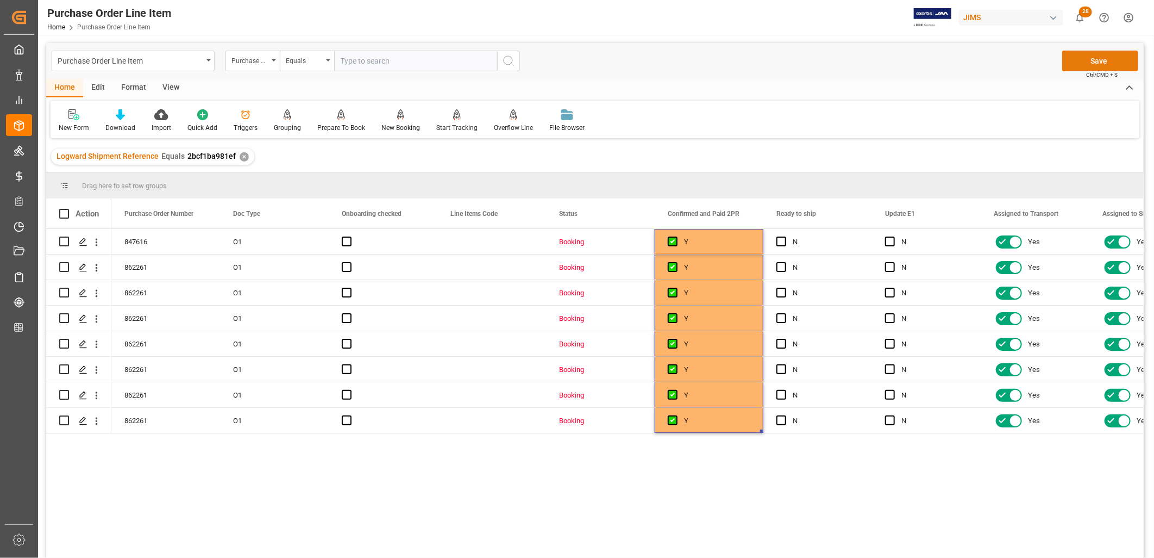
click at [1091, 58] on button "Save" at bounding box center [1100, 61] width 76 height 21
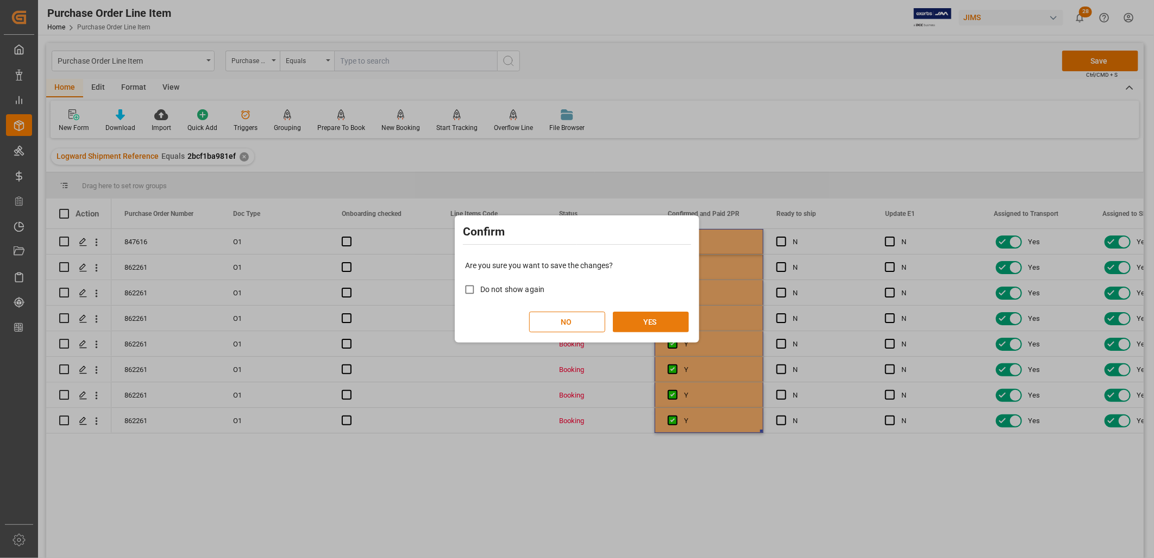
click at [661, 316] on button "YES" at bounding box center [651, 321] width 76 height 21
